Goal: Task Accomplishment & Management: Manage account settings

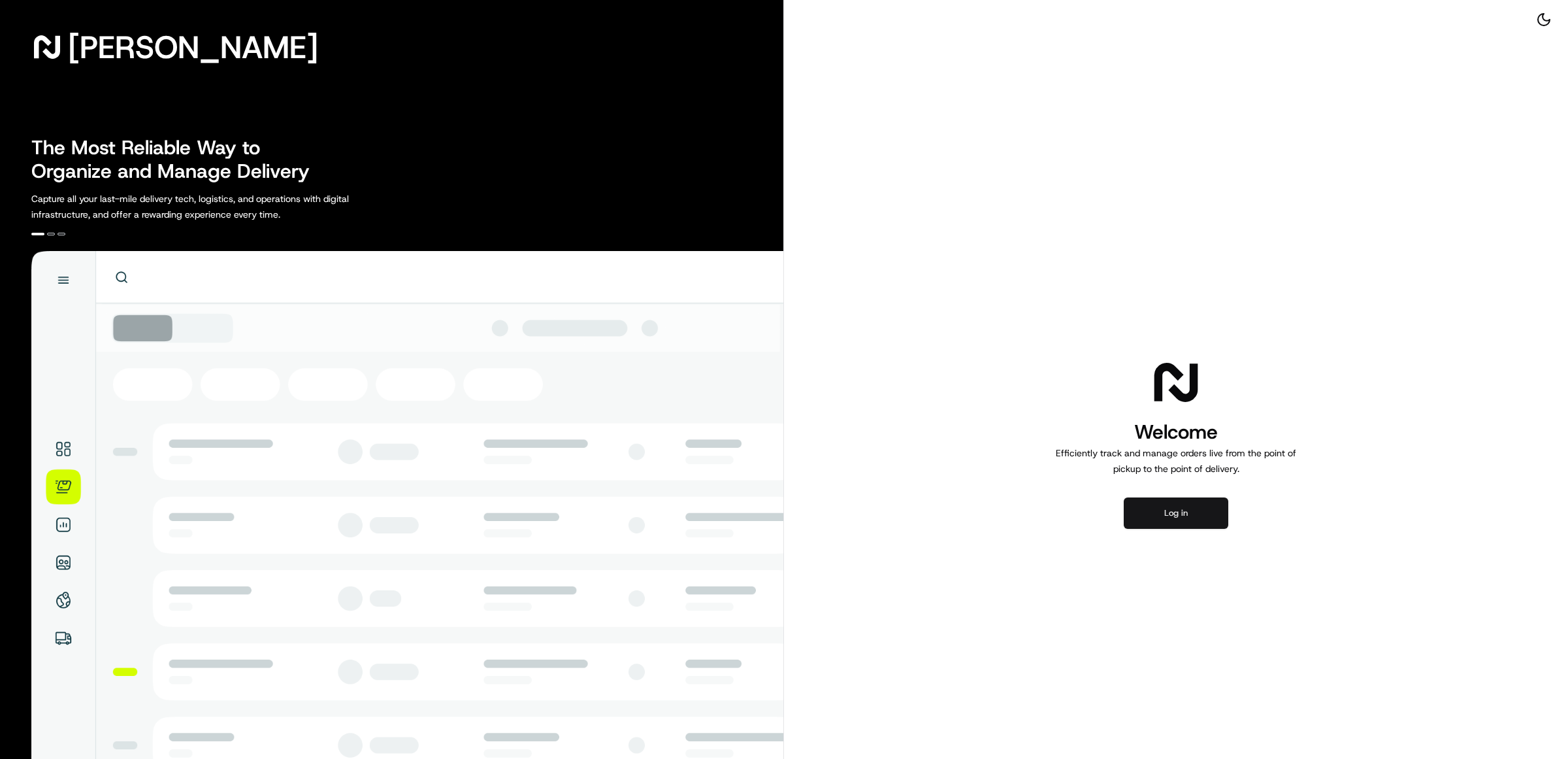
click at [1161, 521] on button "Log in" at bounding box center [1176, 513] width 104 height 31
